Goal: Information Seeking & Learning: Check status

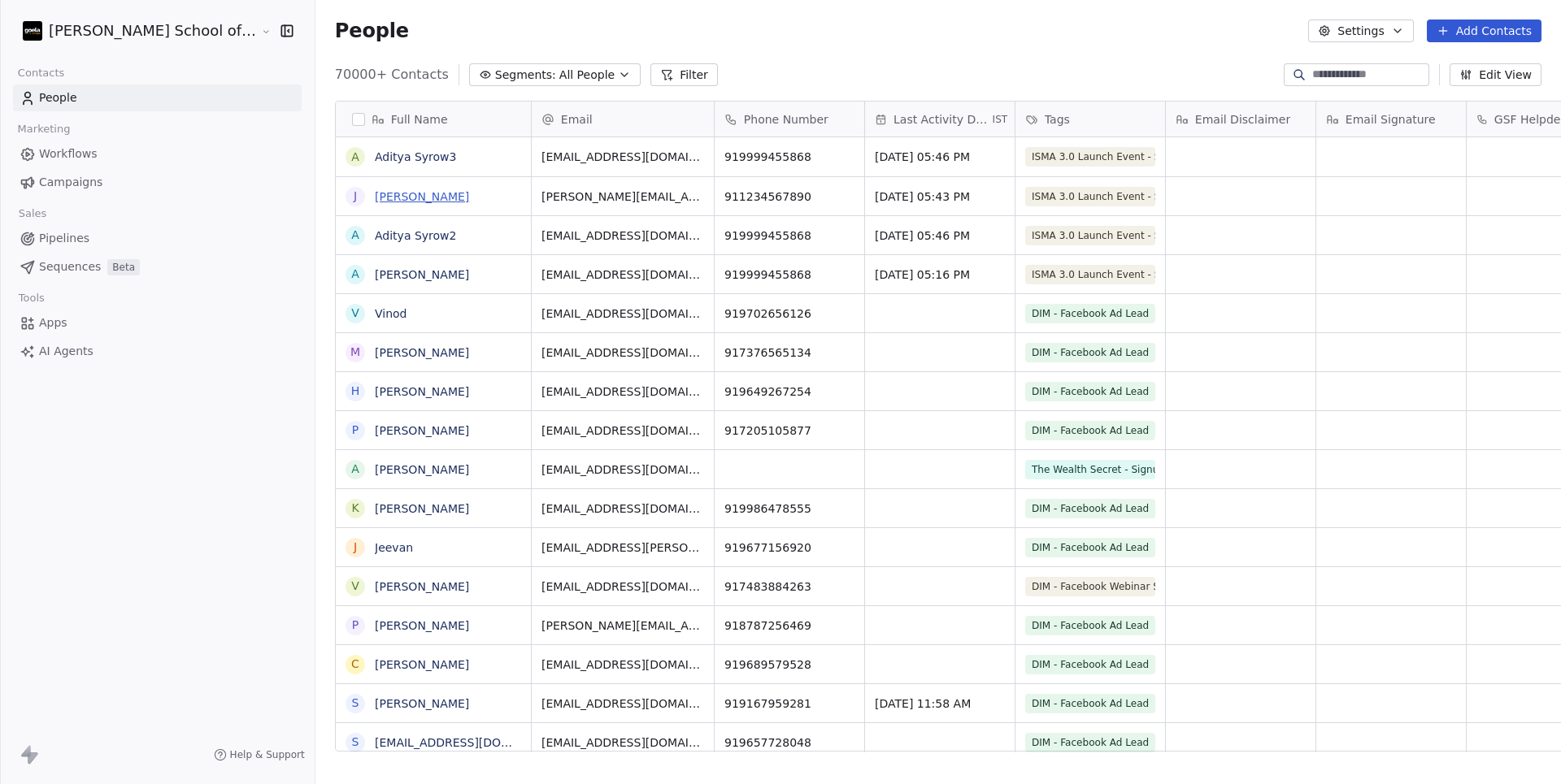
scroll to position [690, 1302]
click at [82, 183] on span "Campaigns" at bounding box center [71, 182] width 64 height 17
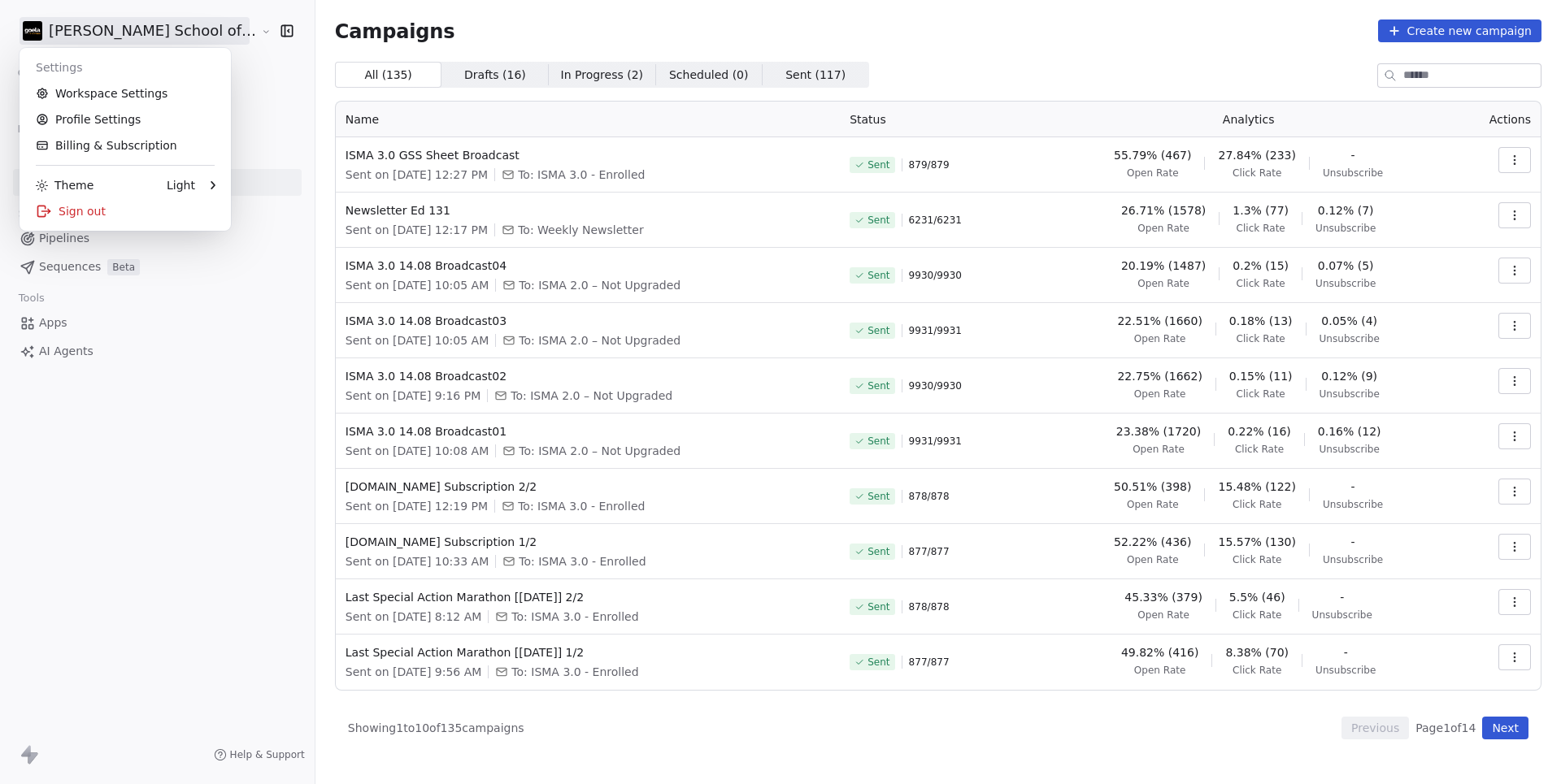
click at [143, 39] on html "[PERSON_NAME] School of Finance LLP Contacts People Marketing Workflows Campaig…" at bounding box center [780, 392] width 1561 height 784
click at [251, 325] on html "[PERSON_NAME] School of Finance LLP Contacts People Marketing Workflows Campaig…" at bounding box center [780, 392] width 1561 height 784
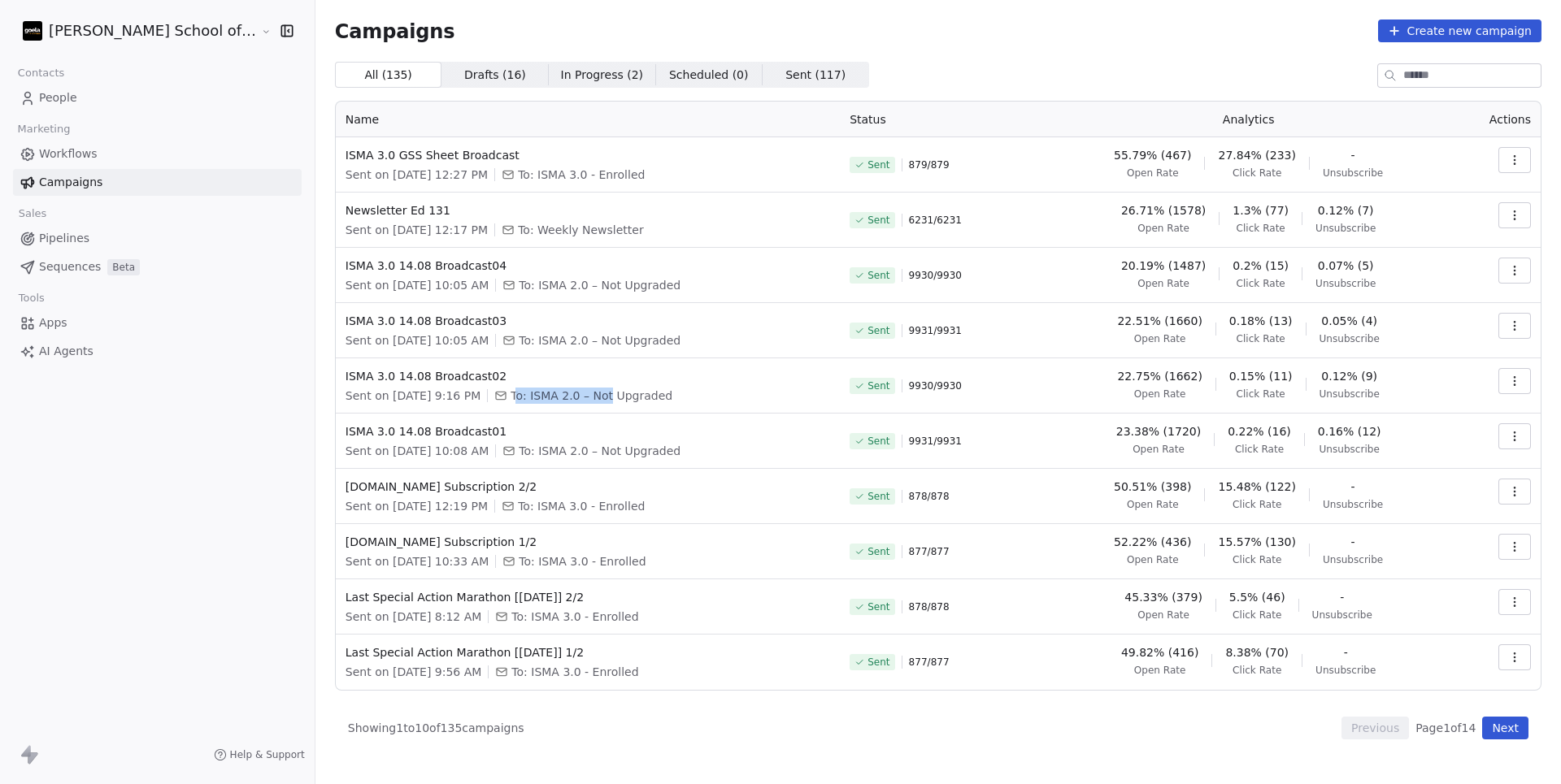
drag, startPoint x: 496, startPoint y: 398, endPoint x: 590, endPoint y: 397, distance: 94.0
click at [590, 397] on span "To: ISMA 2.0 – Not Upgraded" at bounding box center [591, 395] width 162 height 17
click at [648, 397] on div "Sent on [DATE] 9:16 PM To: ISMA 2.0 – Not Upgraded" at bounding box center [588, 395] width 485 height 17
click at [1529, 391] on button "button" at bounding box center [1514, 381] width 32 height 26
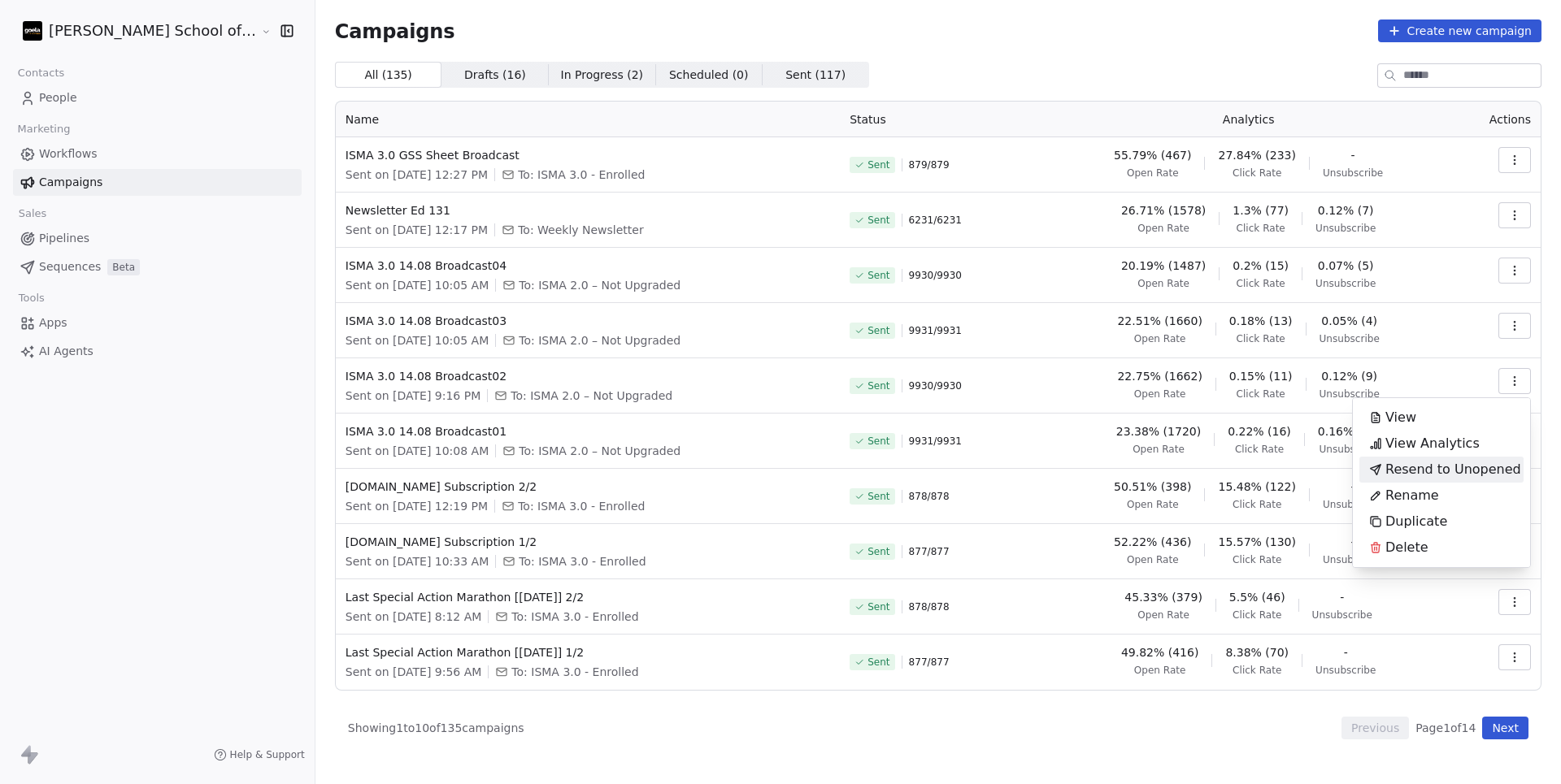
click at [1250, 394] on html "[PERSON_NAME] School of Finance LLP Contacts People Marketing Workflows Campaig…" at bounding box center [780, 392] width 1561 height 784
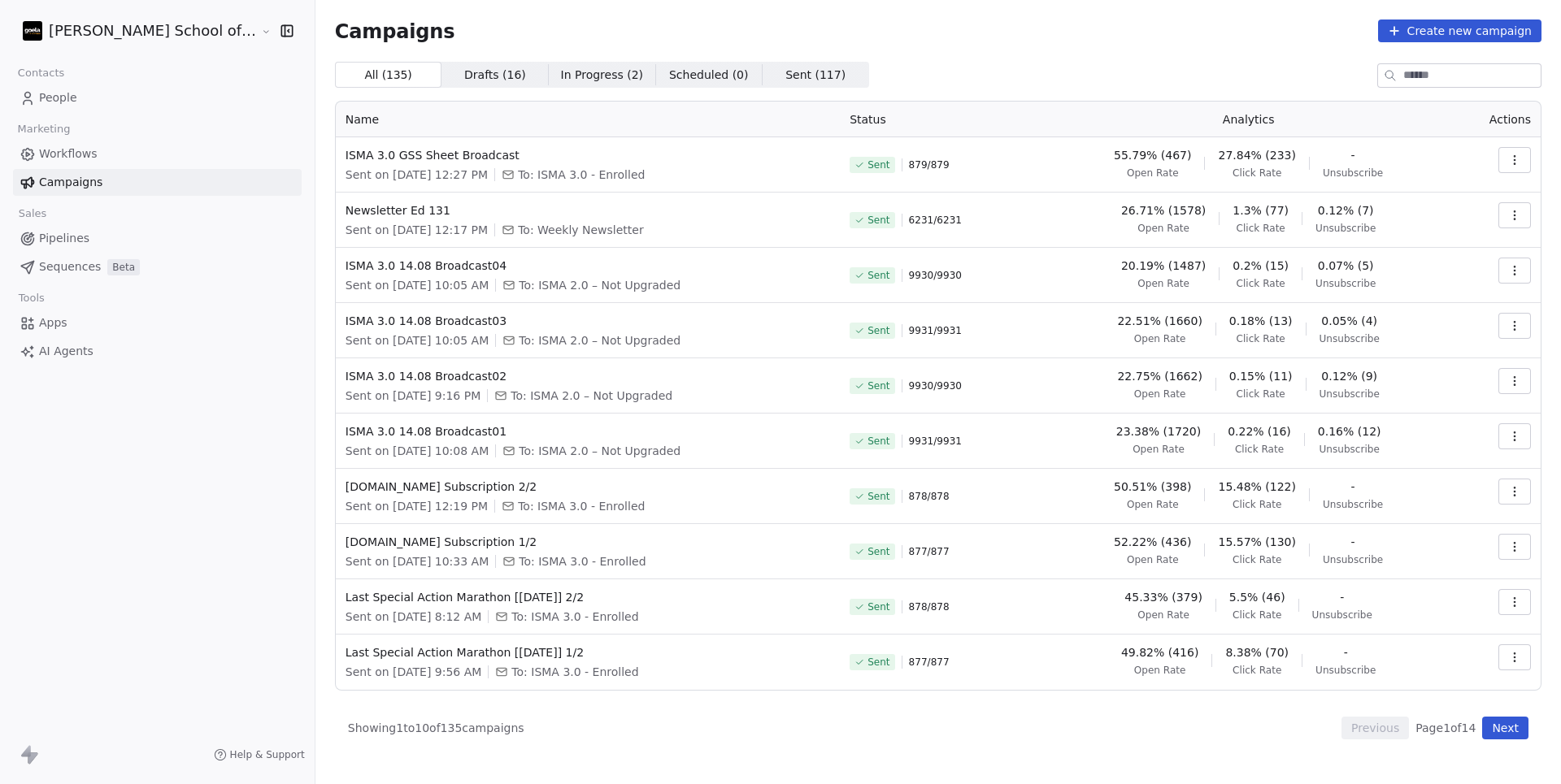
drag, startPoint x: 345, startPoint y: 395, endPoint x: 441, endPoint y: 394, distance: 96.0
click at [441, 394] on span "Sent on [DATE] 9:16 PM" at bounding box center [413, 395] width 135 height 17
click at [420, 400] on span "Sent on [DATE] 9:16 PM" at bounding box center [413, 395] width 135 height 17
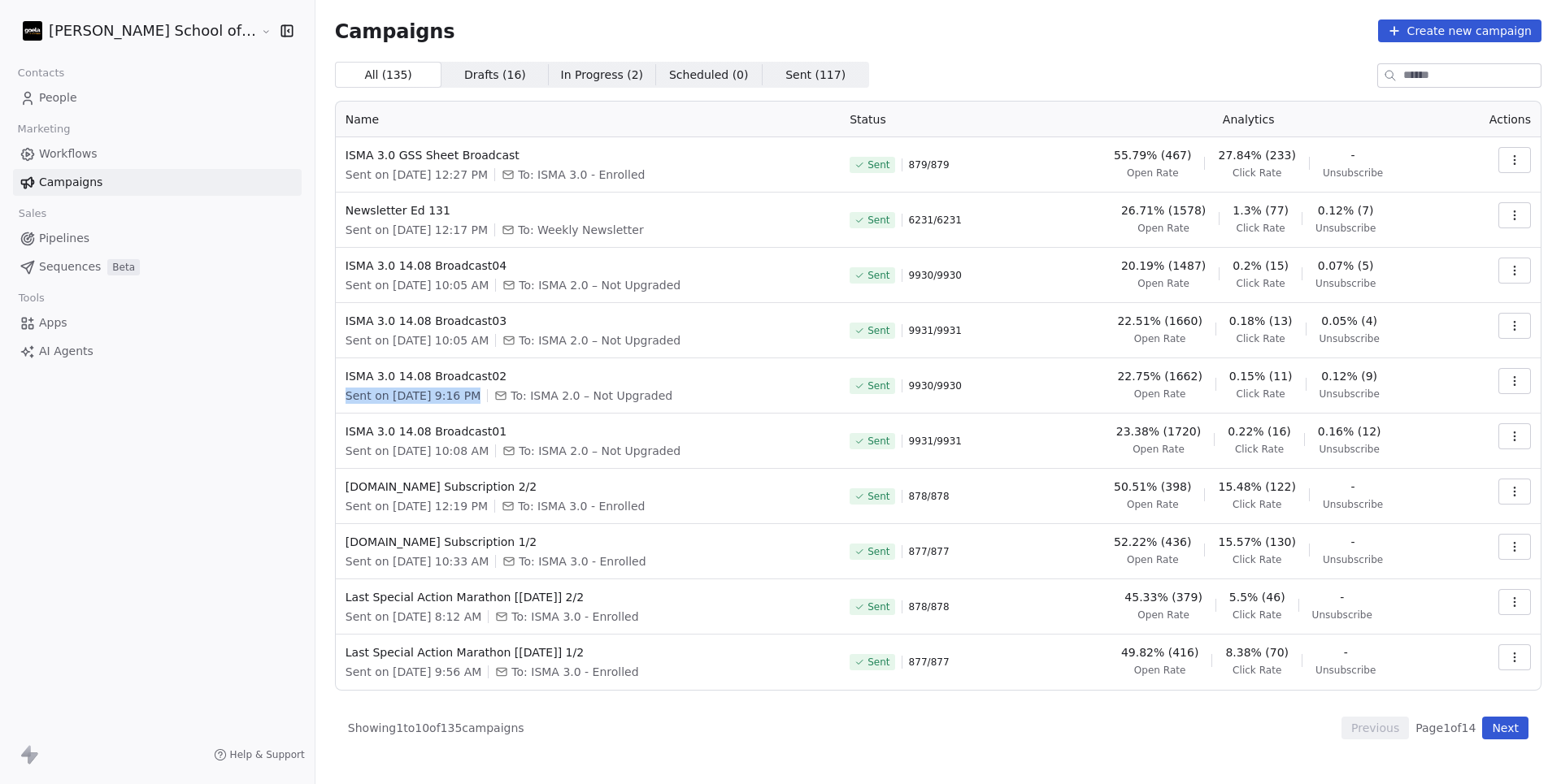
click at [420, 400] on span "Sent on [DATE] 9:16 PM" at bounding box center [413, 395] width 135 height 17
drag, startPoint x: 288, startPoint y: 398, endPoint x: 449, endPoint y: 406, distance: 161.2
click at [449, 406] on td "ISMA 3.0 14.08 Broadcast02 Sent on [DATE] 9:16 PM To: ISMA 2.0 – Not Upgraded" at bounding box center [588, 386] width 504 height 55
copy span "Sent on [DATE] 9:16 PM"
